Goal: Task Accomplishment & Management: Complete application form

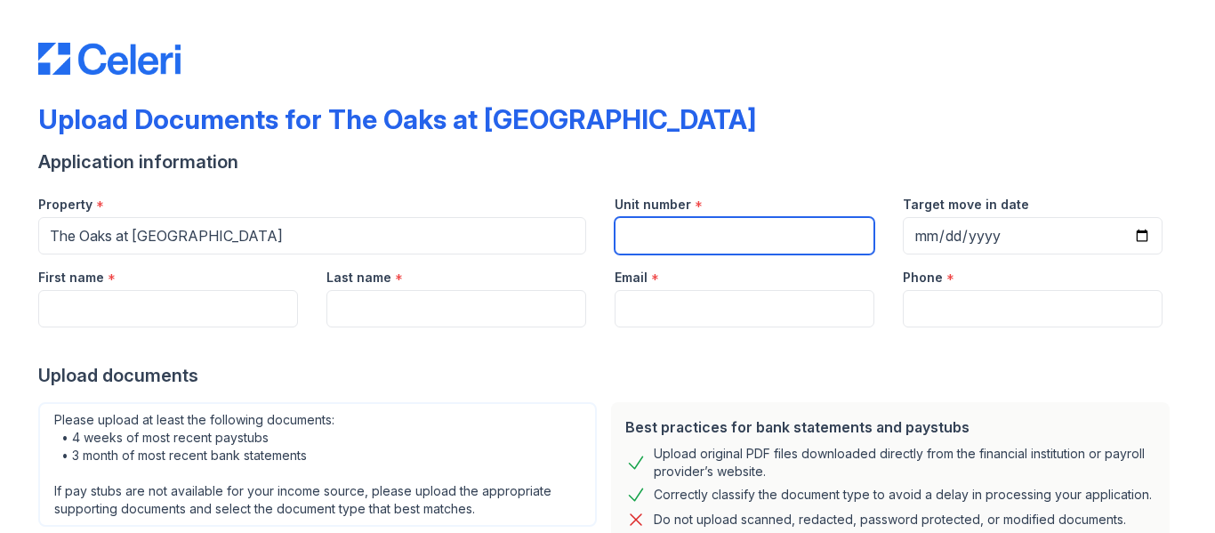
click at [673, 226] on input "Unit number" at bounding box center [744, 235] width 260 height 37
type input "4a"
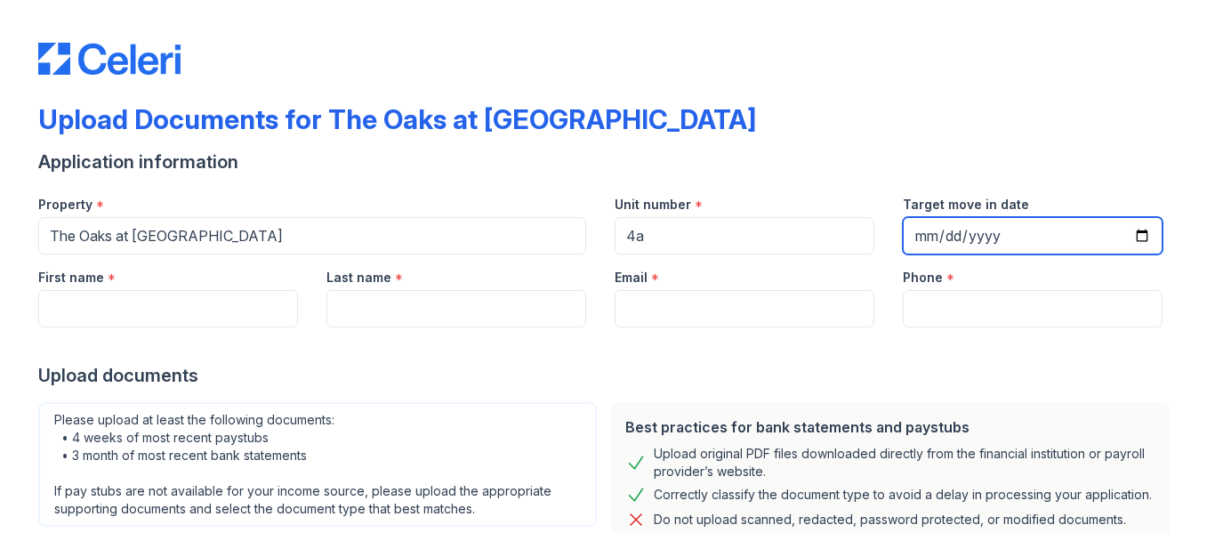
click at [910, 234] on input "Target move in date" at bounding box center [1033, 235] width 260 height 37
type input "[DATE]"
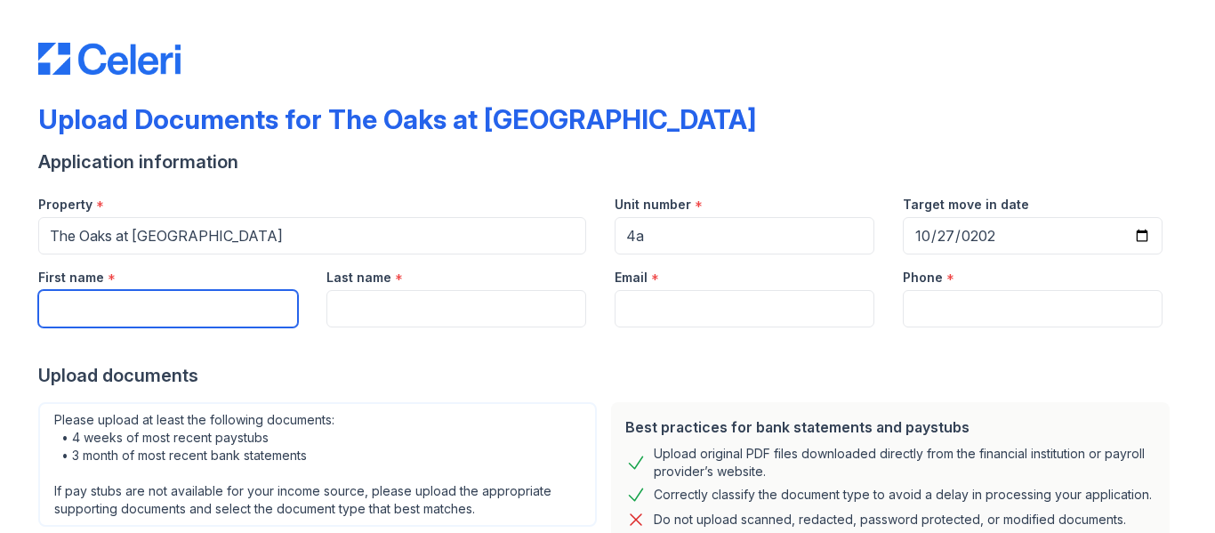
click at [245, 316] on input "First name" at bounding box center [168, 308] width 260 height 37
type input "[PERSON_NAME]"
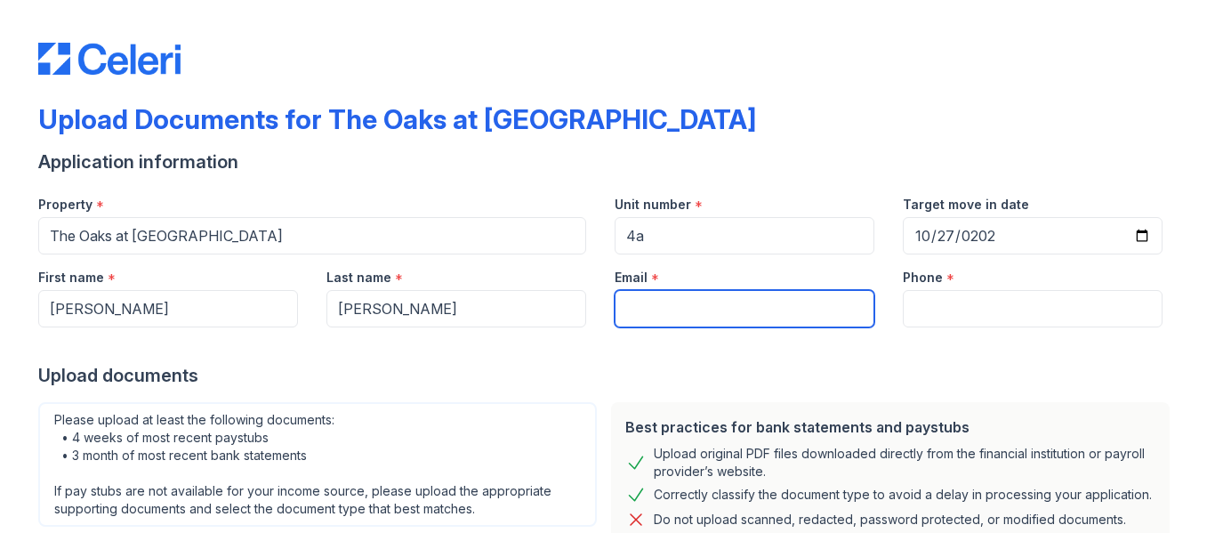
click at [644, 303] on input "Email" at bounding box center [744, 308] width 260 height 37
type input "[EMAIL_ADDRESS][DOMAIN_NAME]"
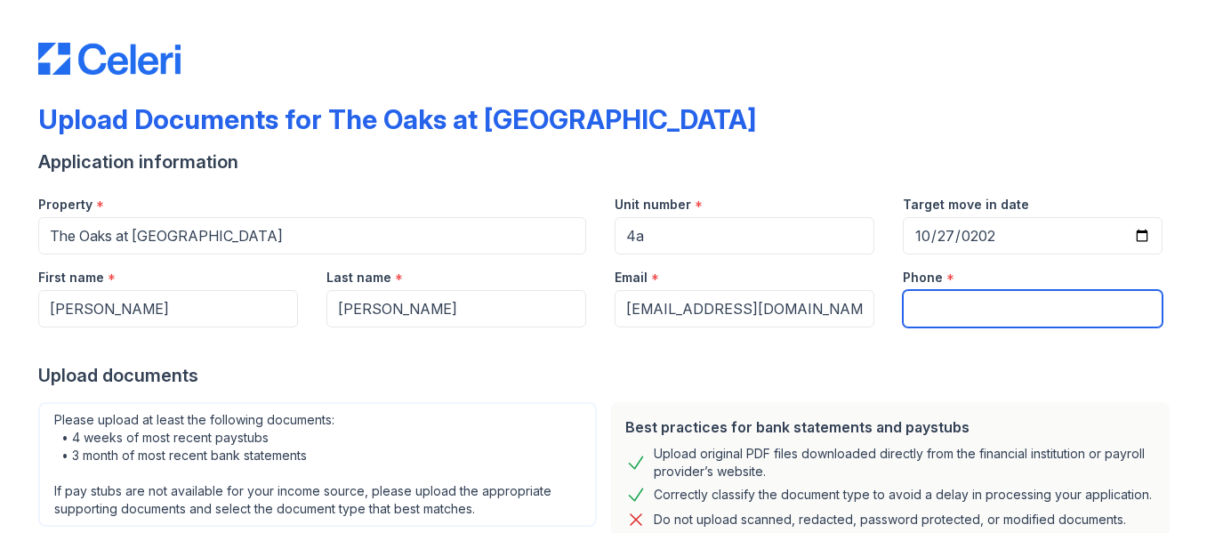
click at [940, 310] on input "Phone" at bounding box center [1033, 308] width 260 height 37
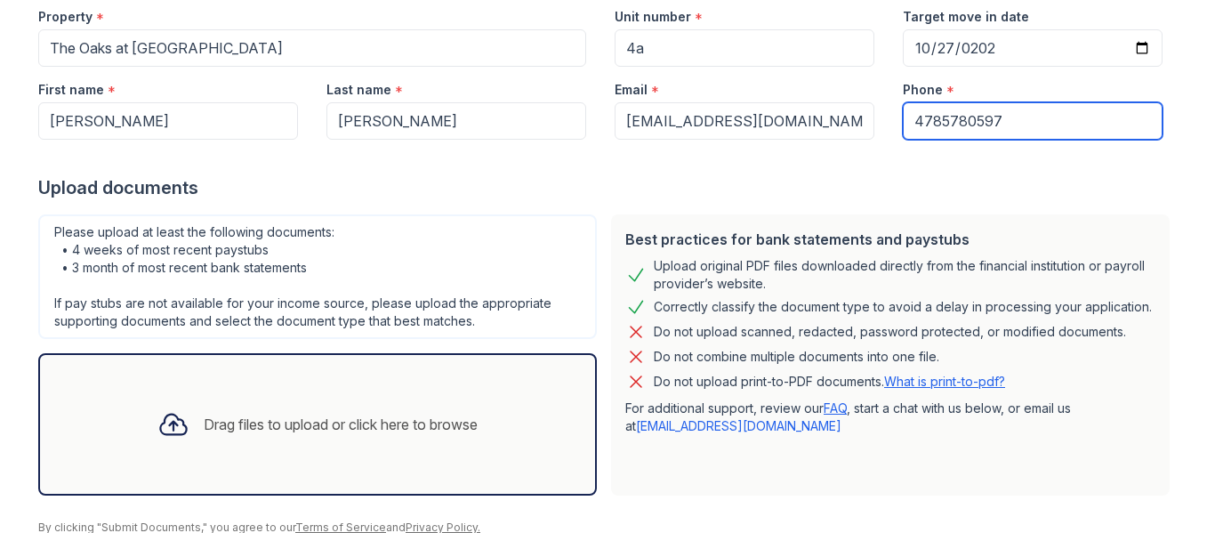
scroll to position [261, 0]
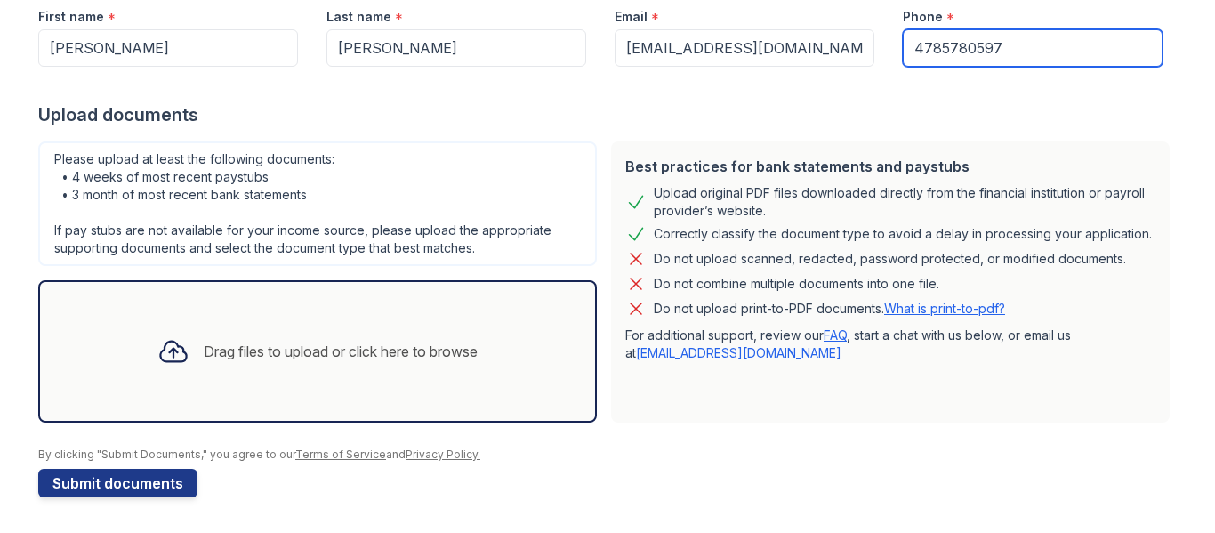
type input "4785780597"
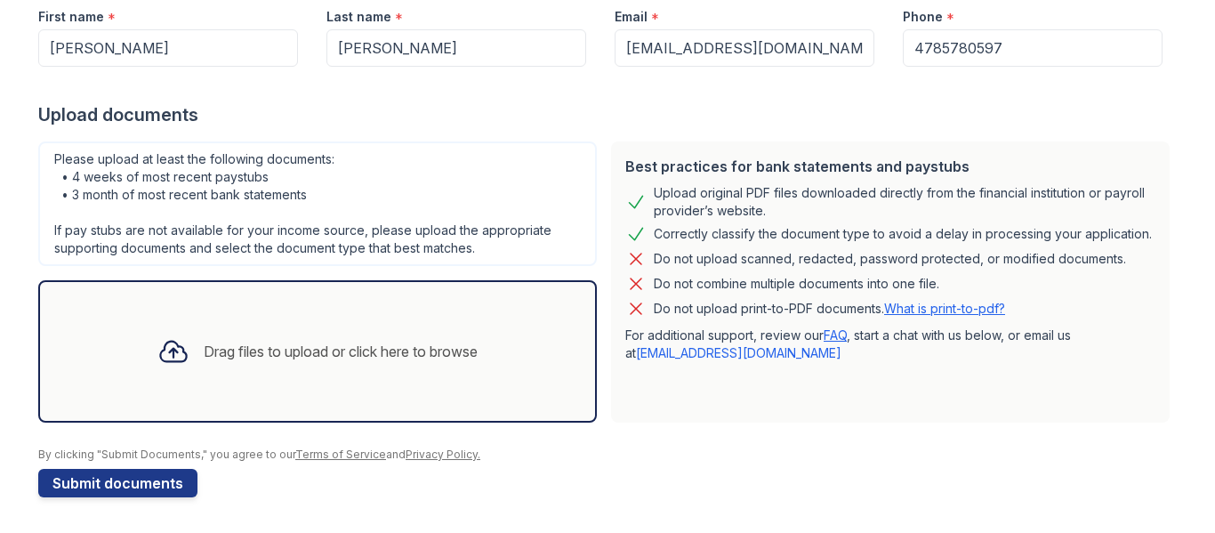
click at [266, 413] on div "Drag files to upload or click here to browse" at bounding box center [317, 351] width 558 height 142
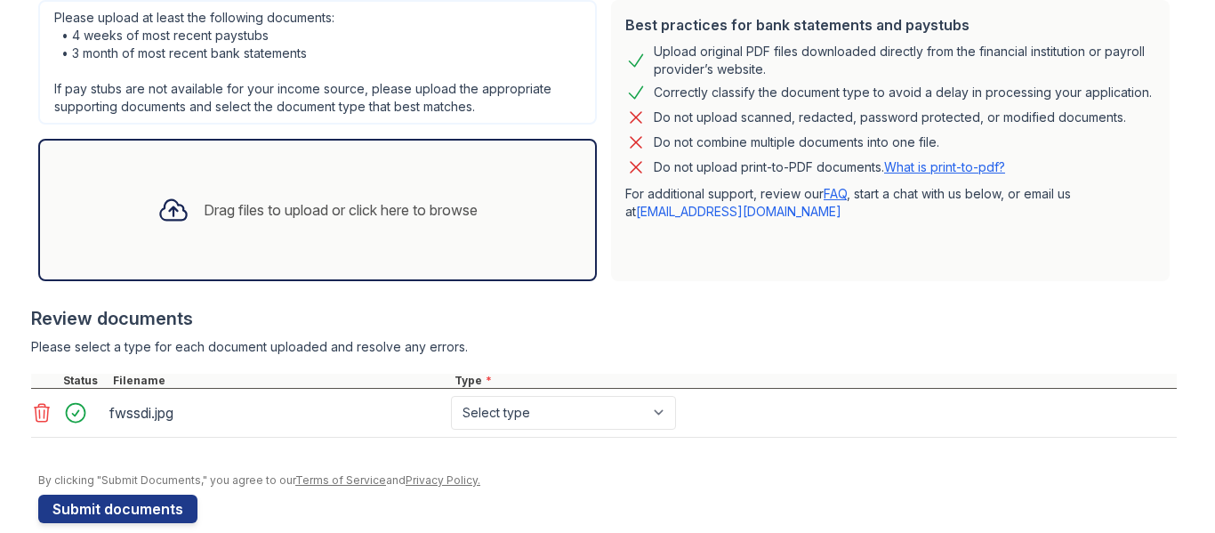
scroll to position [428, 0]
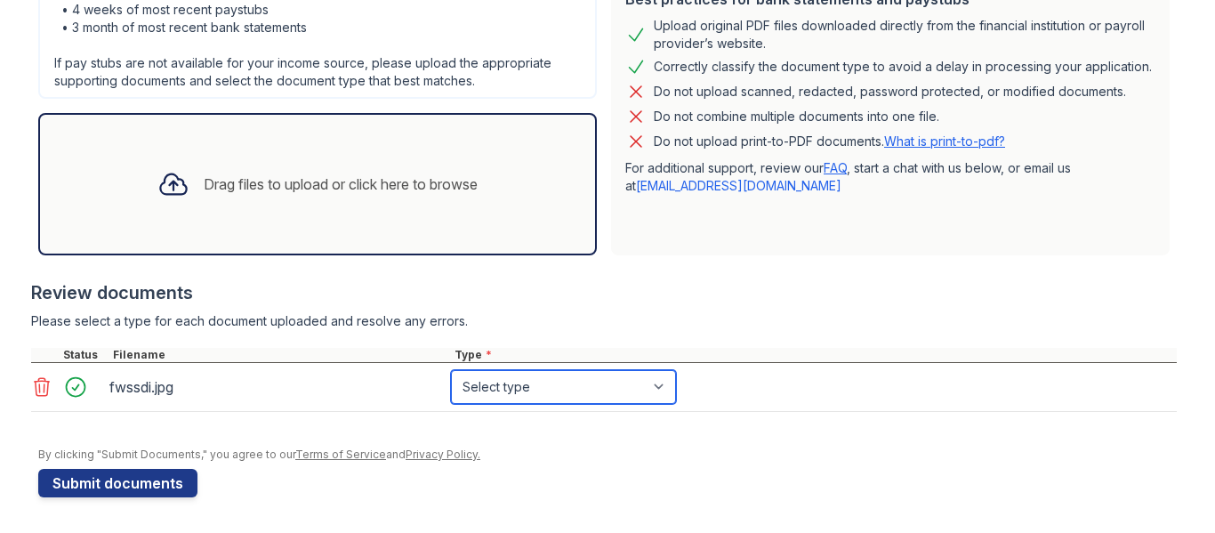
click at [505, 388] on select "Select type Paystub Bank Statement Offer Letter Tax Documents Benefit Award Let…" at bounding box center [563, 387] width 225 height 34
select select "benefit_award_letter"
click at [451, 370] on select "Select type Paystub Bank Statement Offer Letter Tax Documents Benefit Award Let…" at bounding box center [563, 387] width 225 height 34
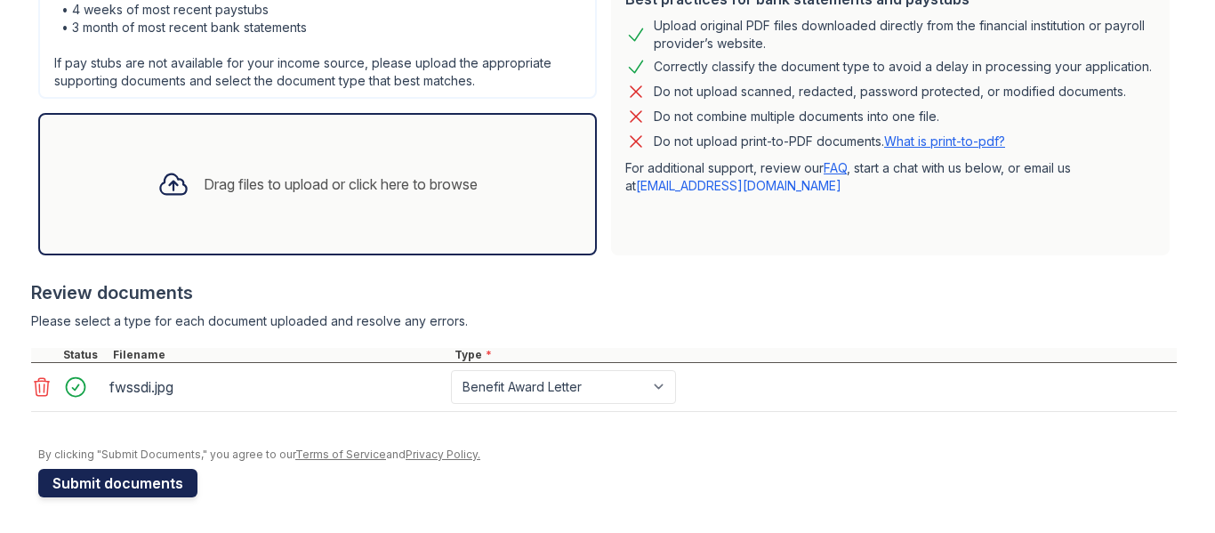
click at [100, 483] on button "Submit documents" at bounding box center [117, 483] width 159 height 28
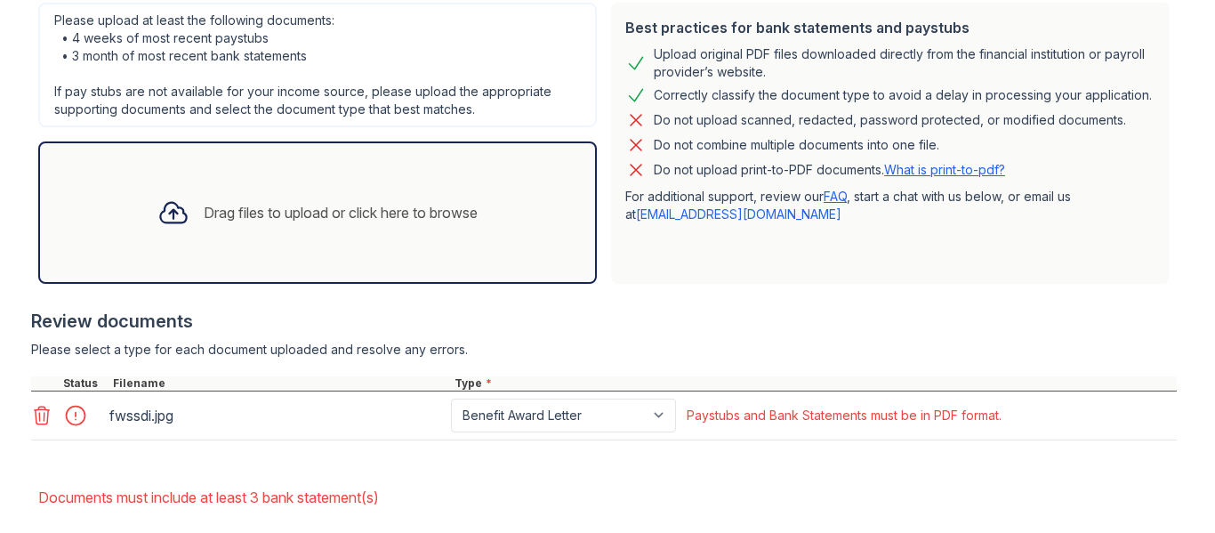
scroll to position [451, 0]
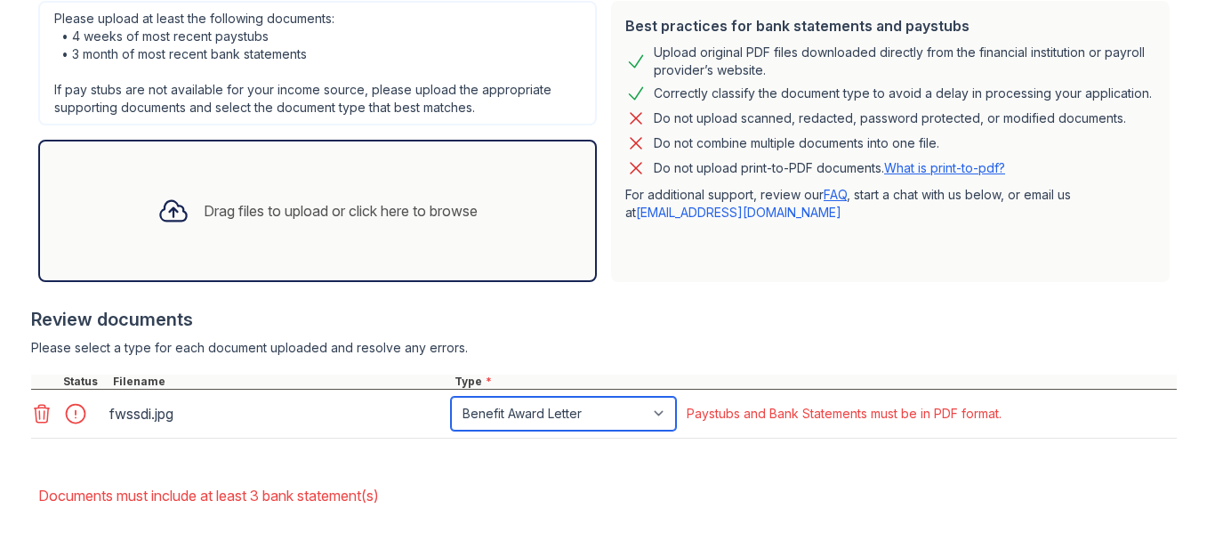
click at [630, 416] on select "Paystub Bank Statement Offer Letter Tax Documents Benefit Award Letter Investme…" at bounding box center [563, 414] width 225 height 34
select select "other"
click at [451, 397] on select "Paystub Bank Statement Offer Letter Tax Documents Benefit Award Letter Investme…" at bounding box center [563, 414] width 225 height 34
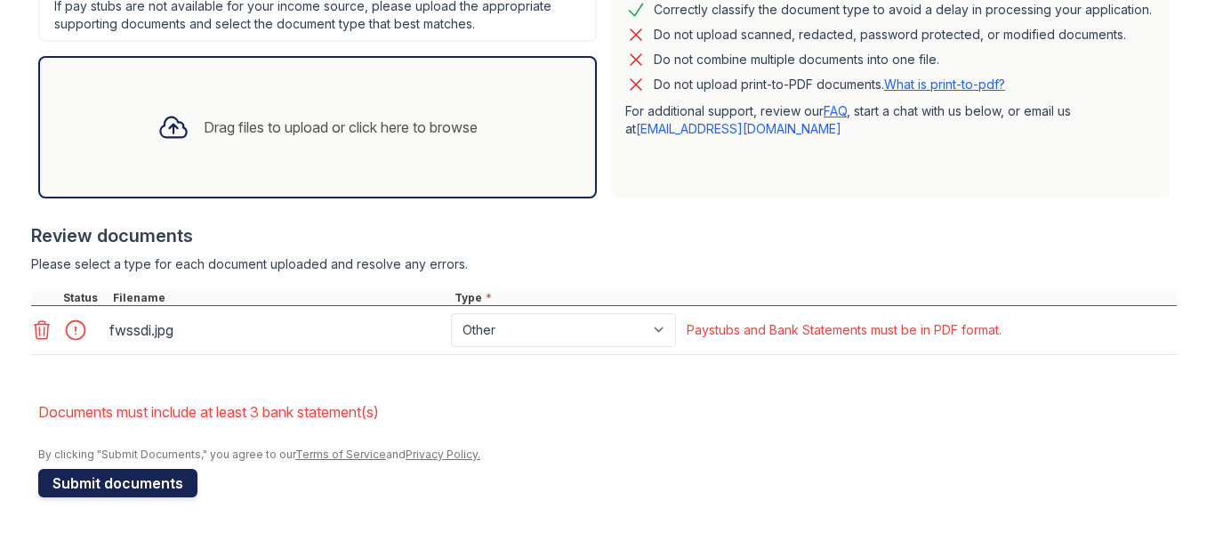
click at [175, 478] on button "Submit documents" at bounding box center [117, 483] width 159 height 28
